Goal: Task Accomplishment & Management: Use online tool/utility

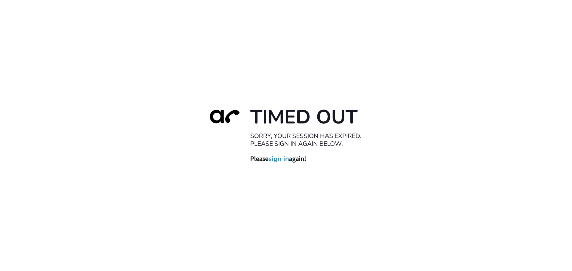
click at [285, 158] on link "sign in" at bounding box center [278, 159] width 21 height 8
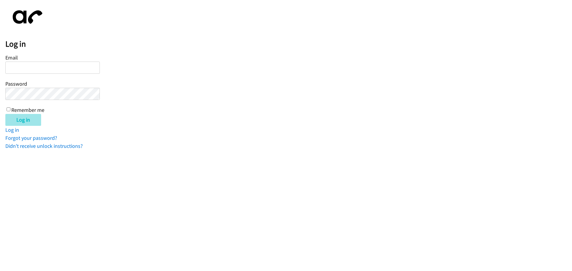
type input "iashadele@lendingpoint.com"
click at [27, 121] on input "Log in" at bounding box center [23, 120] width 36 height 12
